Goal: Task Accomplishment & Management: Complete application form

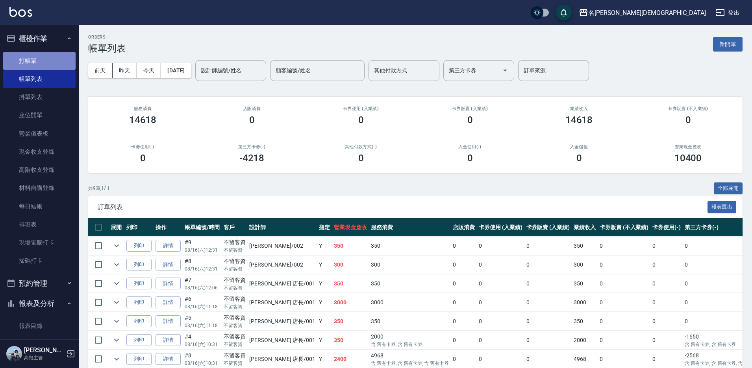
click at [44, 59] on link "打帳單" at bounding box center [39, 61] width 72 height 18
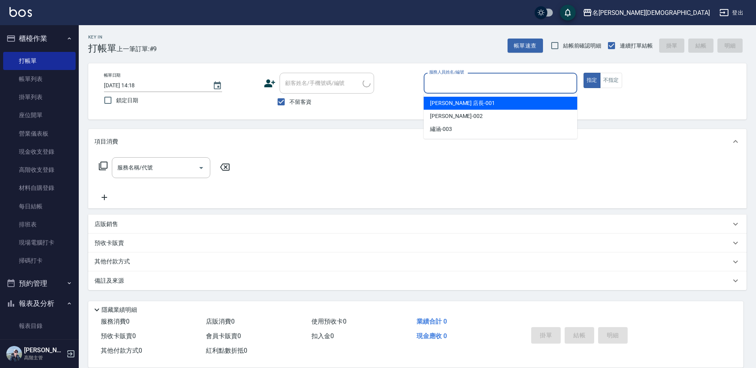
click at [464, 85] on input "服務人員姓名/編號" at bounding box center [500, 83] width 146 height 14
click at [458, 107] on div "[PERSON_NAME] 店長 -001" at bounding box center [499, 103] width 153 height 13
type input "[PERSON_NAME] 店長-001"
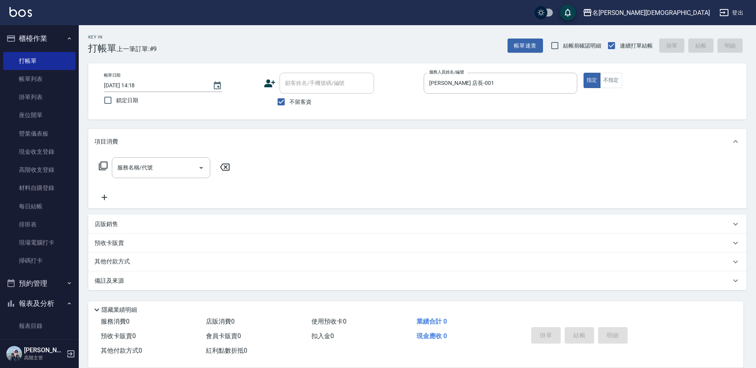
click at [98, 165] on icon at bounding box center [102, 165] width 9 height 9
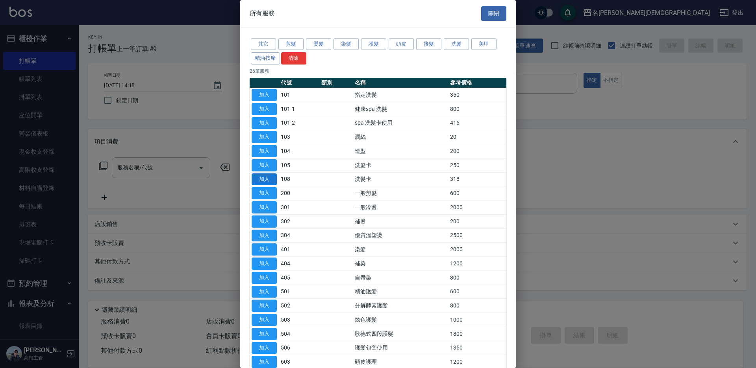
click at [273, 179] on button "加入" at bounding box center [263, 180] width 25 height 12
type input "洗髮卡(108)"
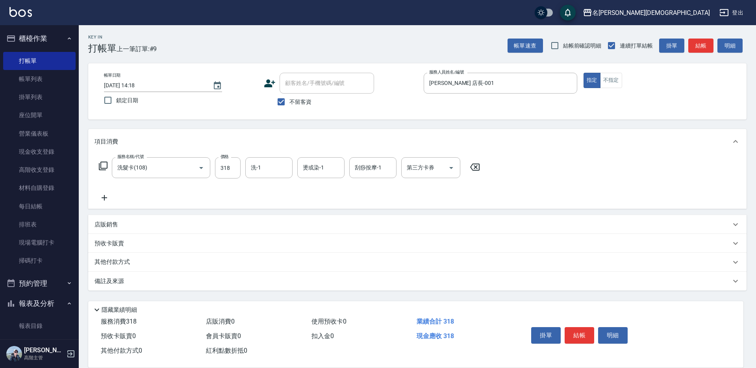
click at [419, 167] on div "第三方卡券 第三方卡券" at bounding box center [430, 167] width 59 height 21
click at [429, 198] on span "舊有卡券" at bounding box center [430, 200] width 59 height 13
type input "舊有卡券"
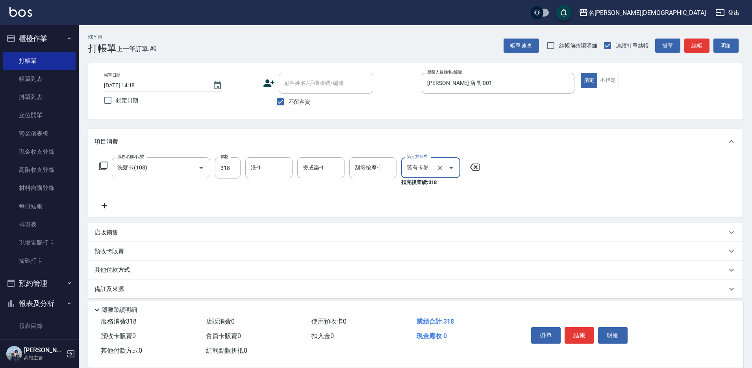
click at [104, 164] on icon at bounding box center [102, 165] width 9 height 9
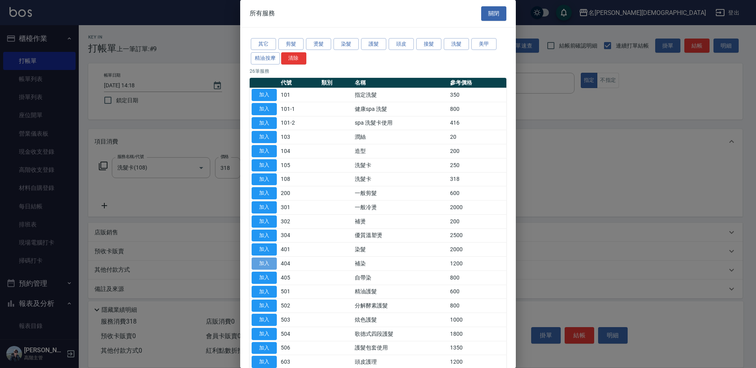
click at [270, 263] on button "加入" at bounding box center [263, 264] width 25 height 12
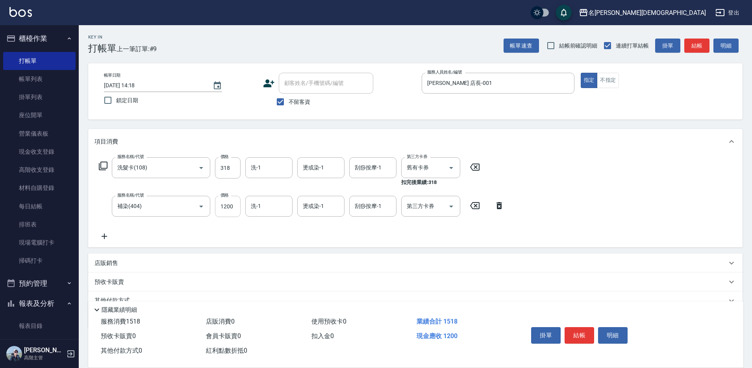
click at [231, 205] on input "1200" at bounding box center [228, 206] width 26 height 21
type input "1500"
click at [270, 171] on input "洗-1" at bounding box center [269, 168] width 40 height 14
click at [283, 216] on div "繡涵 -003" at bounding box center [268, 222] width 47 height 13
type input "繡涵-003"
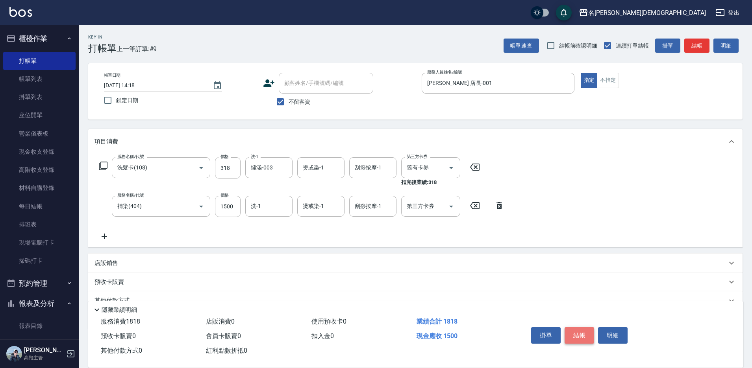
click at [577, 331] on button "結帳" at bounding box center [579, 335] width 30 height 17
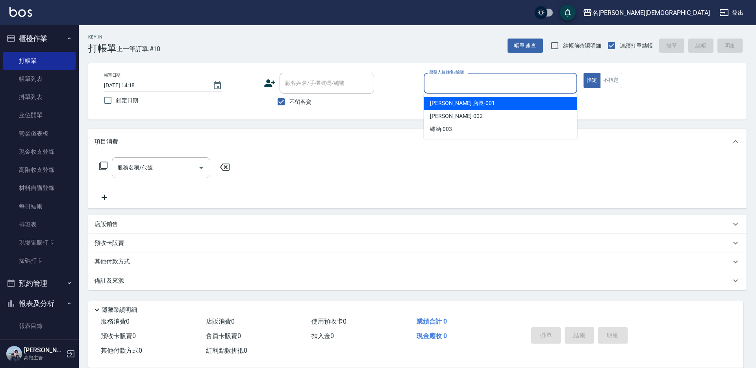
click at [458, 83] on input "服務人員姓名/編號" at bounding box center [500, 83] width 146 height 14
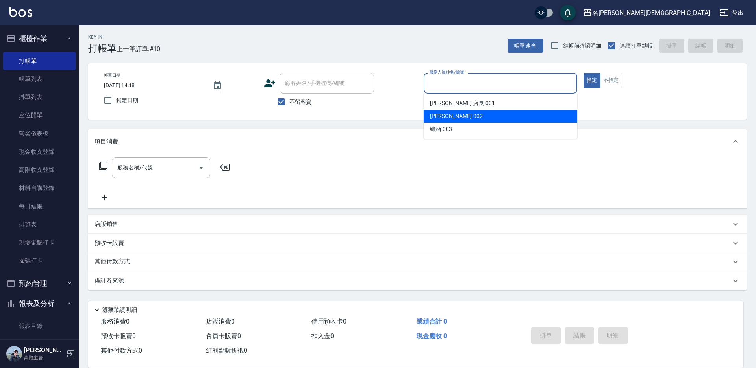
click at [454, 121] on div "香香 -002" at bounding box center [499, 116] width 153 height 13
type input "香香-002"
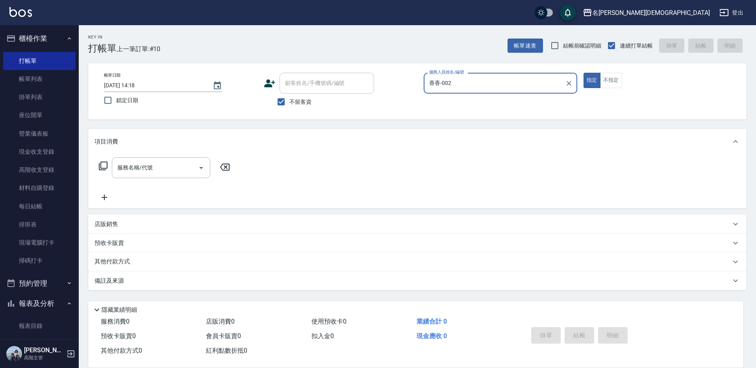
click at [105, 166] on icon at bounding box center [102, 165] width 9 height 9
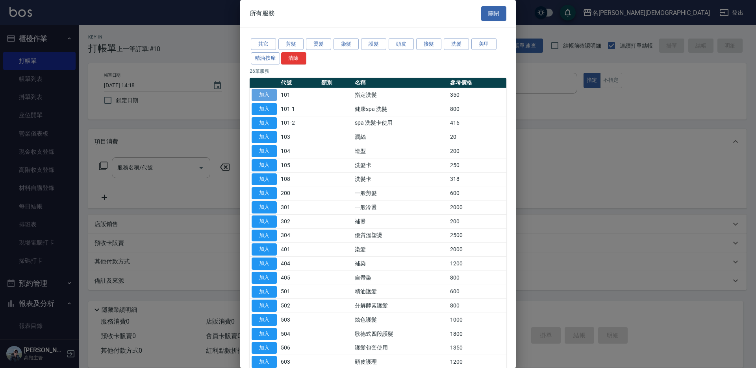
click at [268, 94] on button "加入" at bounding box center [263, 95] width 25 height 12
type input "指定洗髮(101)"
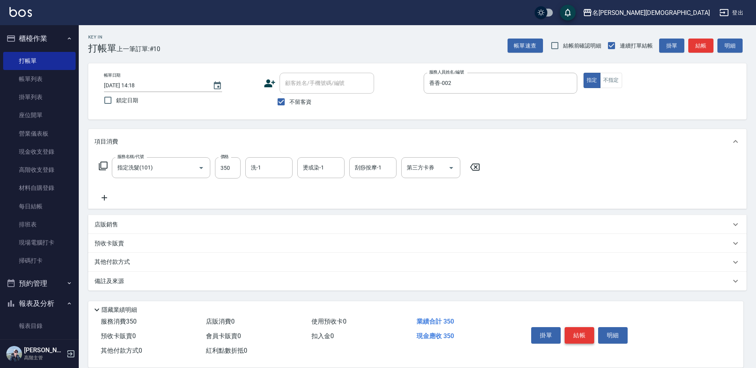
click at [580, 328] on button "結帳" at bounding box center [579, 335] width 30 height 17
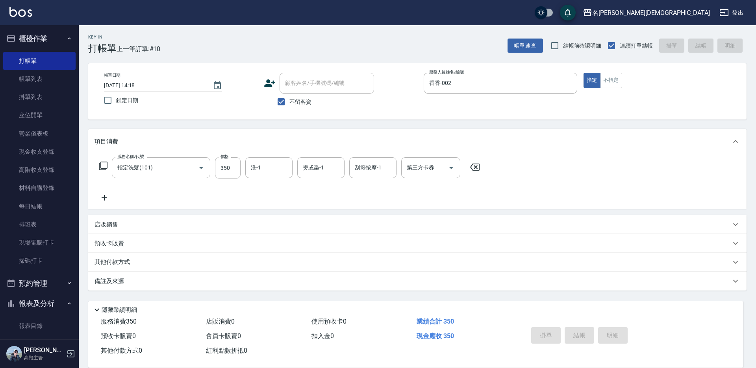
type input "[DATE] 14:19"
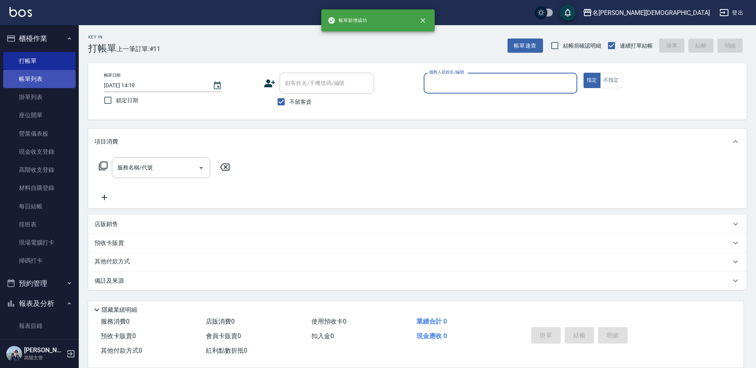
click at [42, 79] on link "帳單列表" at bounding box center [39, 79] width 72 height 18
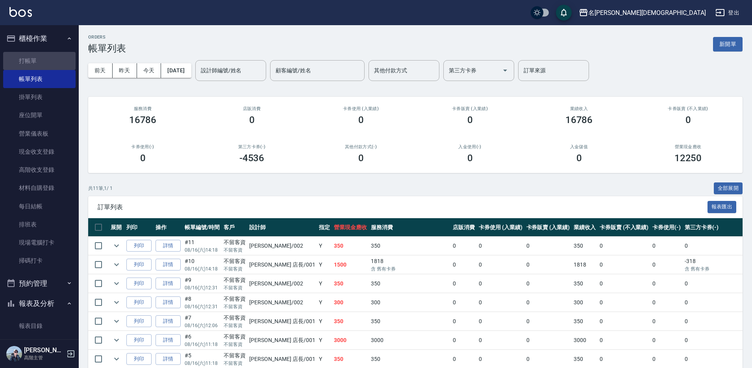
drag, startPoint x: 45, startPoint y: 64, endPoint x: 408, endPoint y: 50, distance: 362.7
click at [46, 63] on link "打帳單" at bounding box center [39, 61] width 72 height 18
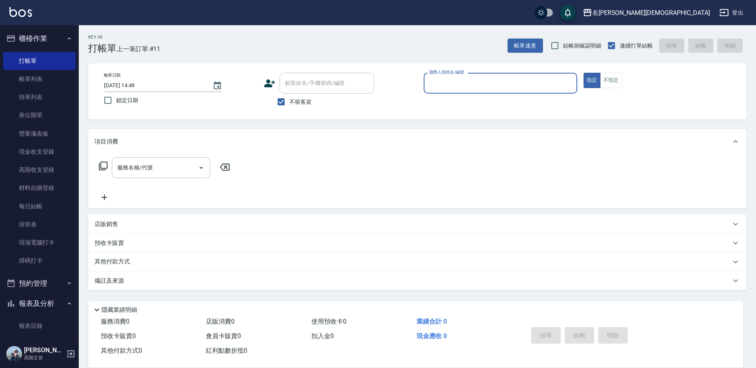
click at [486, 86] on input "服務人員姓名/編號" at bounding box center [500, 83] width 146 height 14
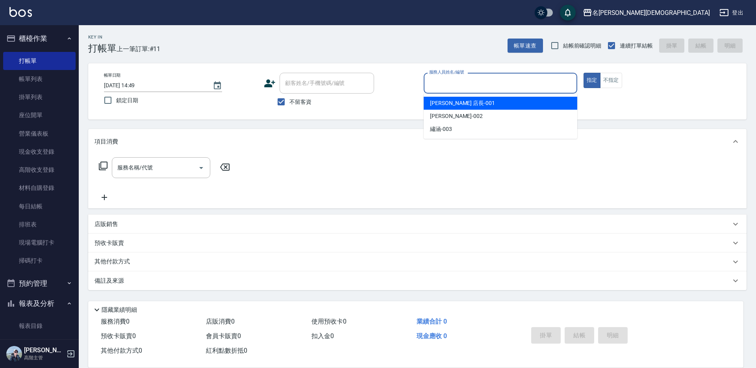
click at [482, 99] on div "[PERSON_NAME] 店長 -001" at bounding box center [499, 103] width 153 height 13
type input "[PERSON_NAME] 店長-001"
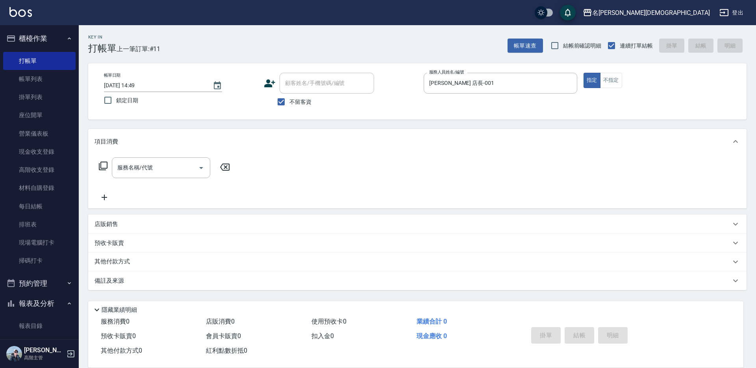
click at [103, 165] on icon at bounding box center [102, 165] width 9 height 9
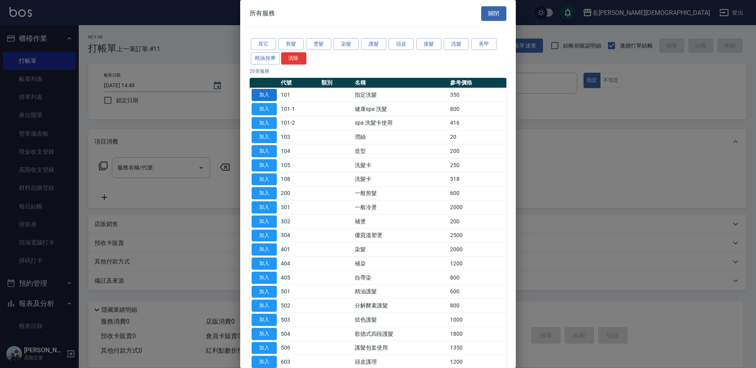
click at [263, 98] on button "加入" at bounding box center [263, 95] width 25 height 12
type input "指定洗髮(101)"
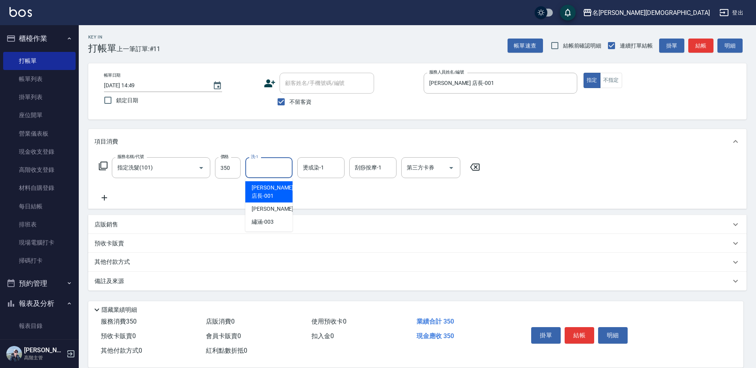
click at [268, 165] on input "洗-1" at bounding box center [269, 168] width 40 height 14
click at [274, 216] on div "繡涵 -003" at bounding box center [268, 222] width 47 height 13
type input "繡涵-003"
click at [579, 331] on button "結帳" at bounding box center [579, 335] width 30 height 17
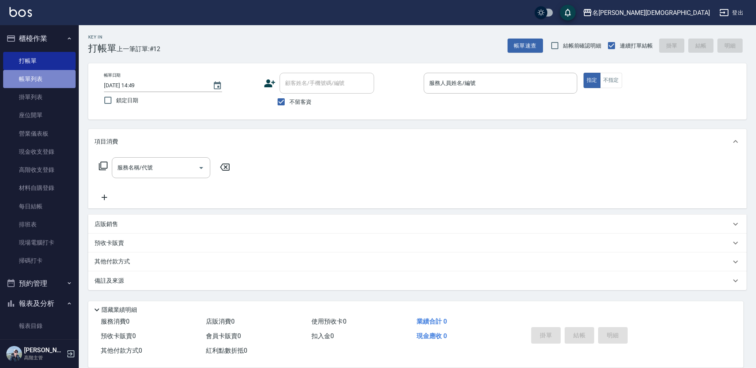
click at [62, 80] on link "帳單列表" at bounding box center [39, 79] width 72 height 18
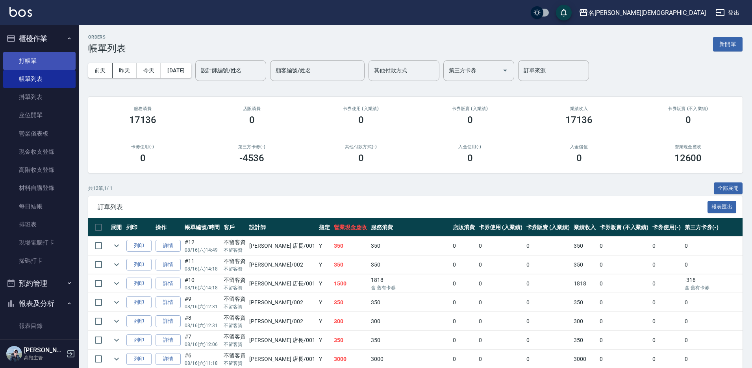
drag, startPoint x: 19, startPoint y: 57, endPoint x: 44, endPoint y: 56, distance: 25.2
click at [20, 56] on link "打帳單" at bounding box center [39, 61] width 72 height 18
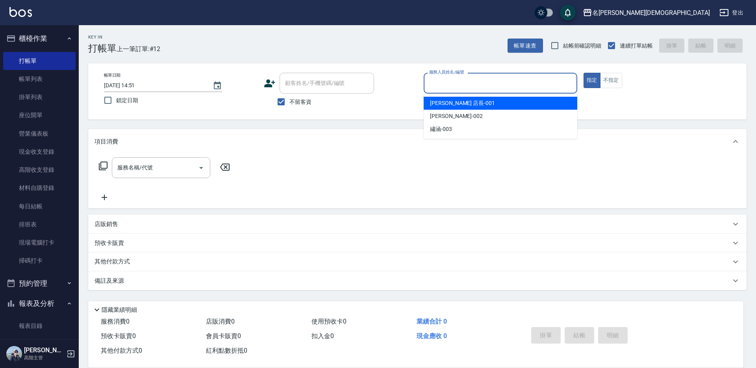
click at [448, 85] on input "服務人員姓名/編號" at bounding box center [500, 83] width 146 height 14
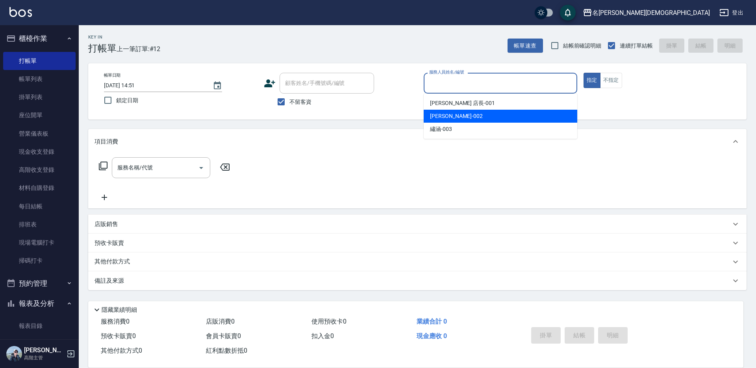
click at [459, 115] on div "香香 -002" at bounding box center [499, 116] width 153 height 13
type input "香香-002"
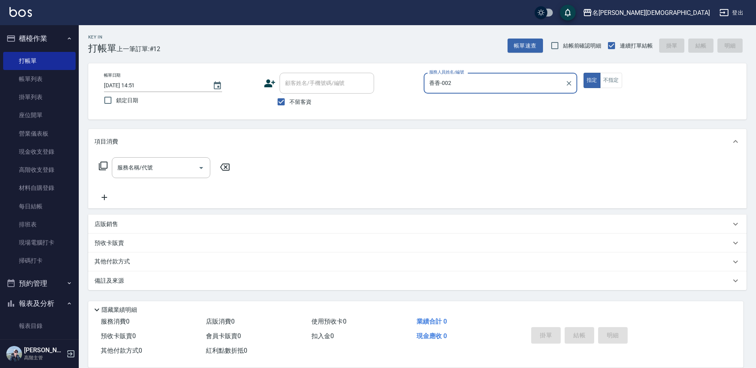
click at [104, 165] on icon at bounding box center [102, 165] width 9 height 9
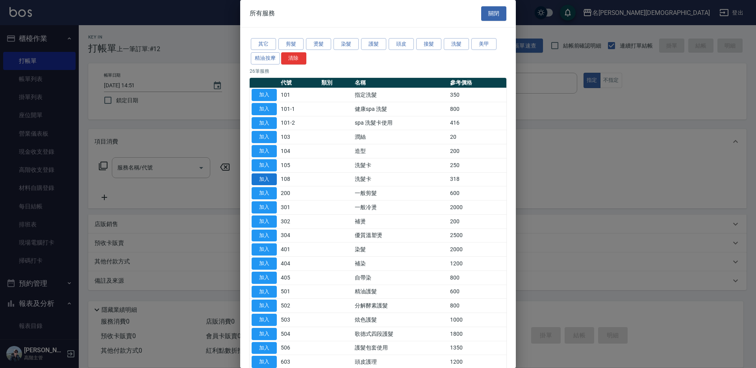
click at [264, 175] on button "加入" at bounding box center [263, 180] width 25 height 12
type input "洗髮卡(108)"
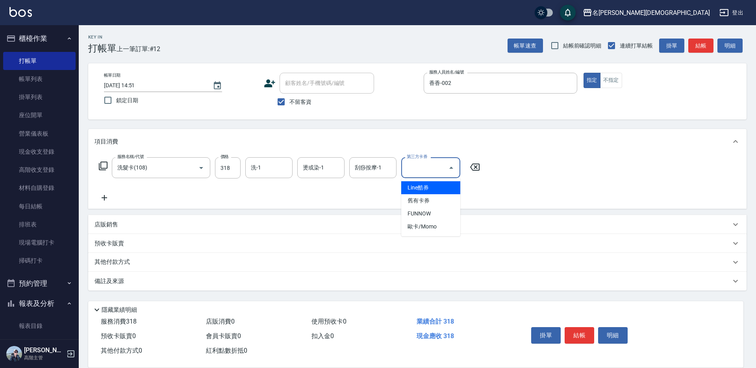
drag, startPoint x: 418, startPoint y: 165, endPoint x: 425, endPoint y: 182, distance: 18.5
click at [419, 166] on div "第三方卡券 第三方卡券" at bounding box center [430, 167] width 59 height 21
click at [427, 199] on span "舊有卡券" at bounding box center [430, 200] width 59 height 13
type input "舊有卡券"
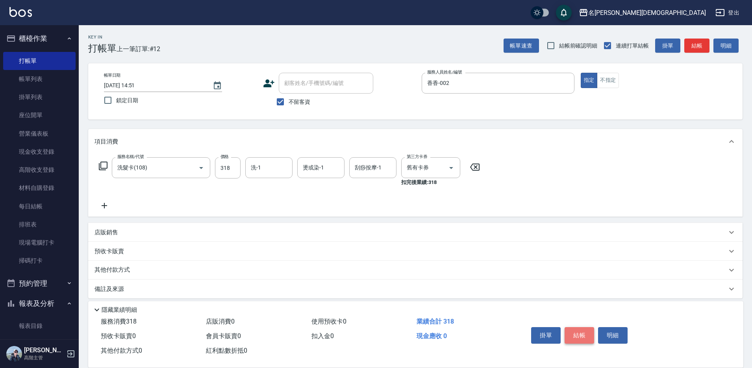
click at [579, 335] on button "結帳" at bounding box center [579, 335] width 30 height 17
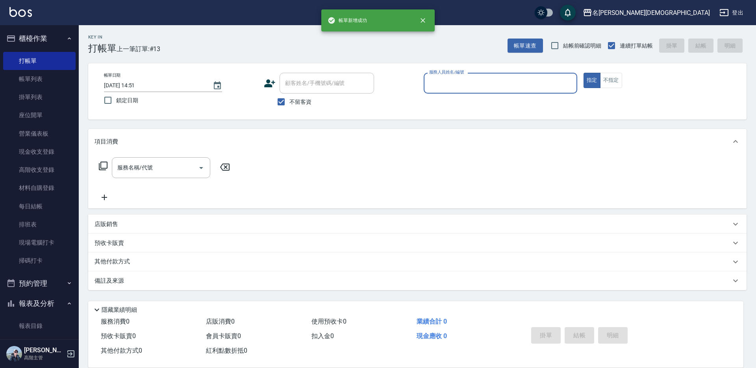
click at [451, 85] on input "服務人員姓名/編號" at bounding box center [500, 83] width 146 height 14
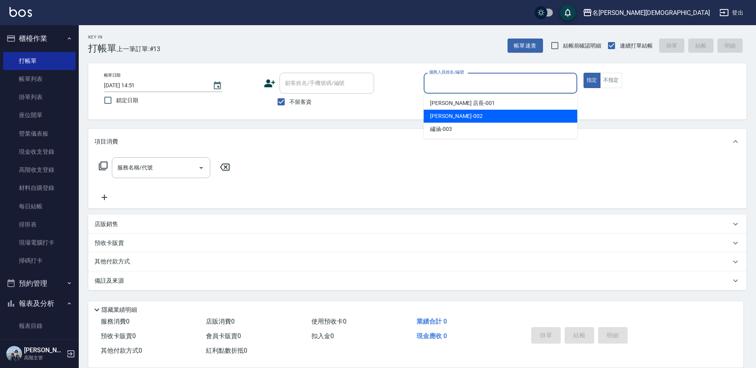
click at [446, 112] on div "香香 -002" at bounding box center [499, 116] width 153 height 13
type input "香香-002"
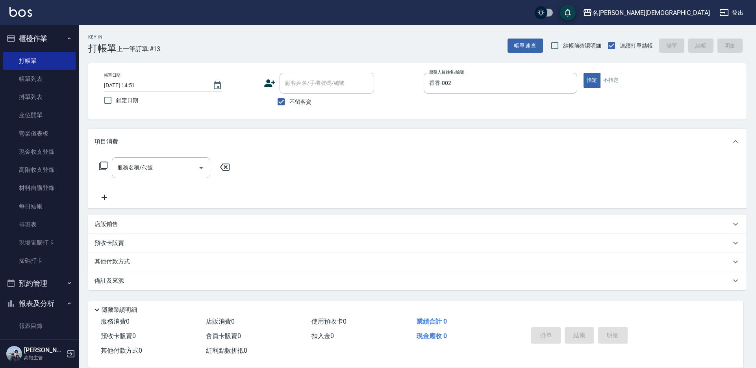
click at [104, 166] on icon at bounding box center [102, 165] width 9 height 9
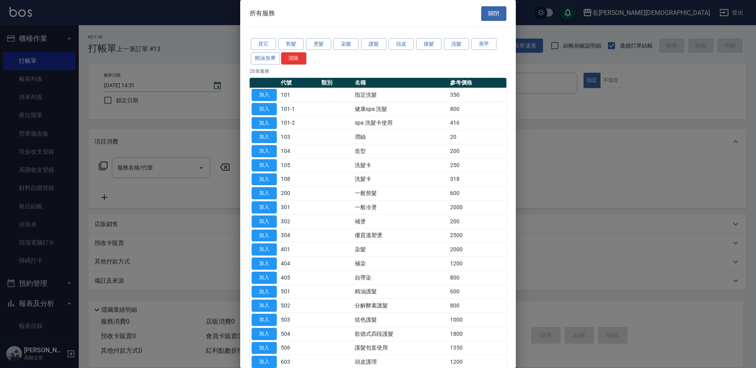
click at [271, 93] on button "加入" at bounding box center [263, 95] width 25 height 12
type input "指定洗髮(101)"
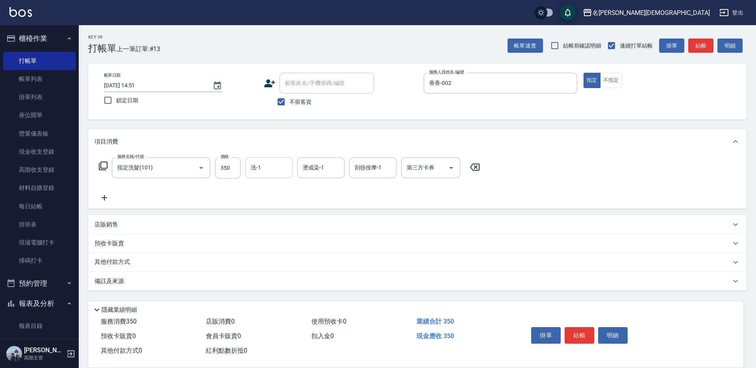
click at [265, 168] on input "洗-1" at bounding box center [269, 168] width 40 height 14
drag, startPoint x: 277, startPoint y: 210, endPoint x: 317, endPoint y: 236, distance: 47.3
click at [278, 216] on div "繡涵 -003" at bounding box center [268, 222] width 47 height 13
type input "繡涵-003"
click at [579, 333] on button "結帳" at bounding box center [579, 335] width 30 height 17
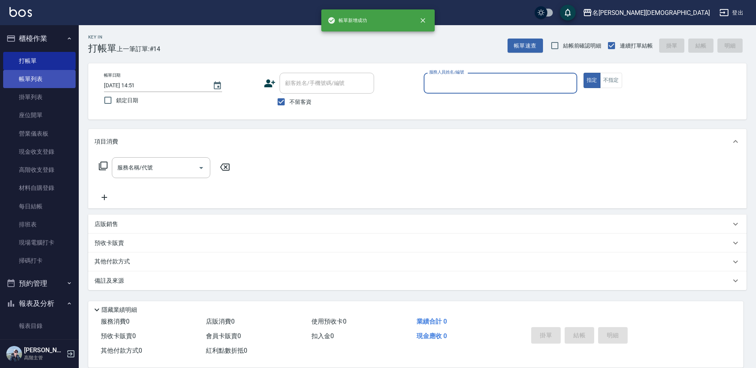
click at [44, 81] on link "帳單列表" at bounding box center [39, 79] width 72 height 18
